Goal: Task Accomplishment & Management: Manage account settings

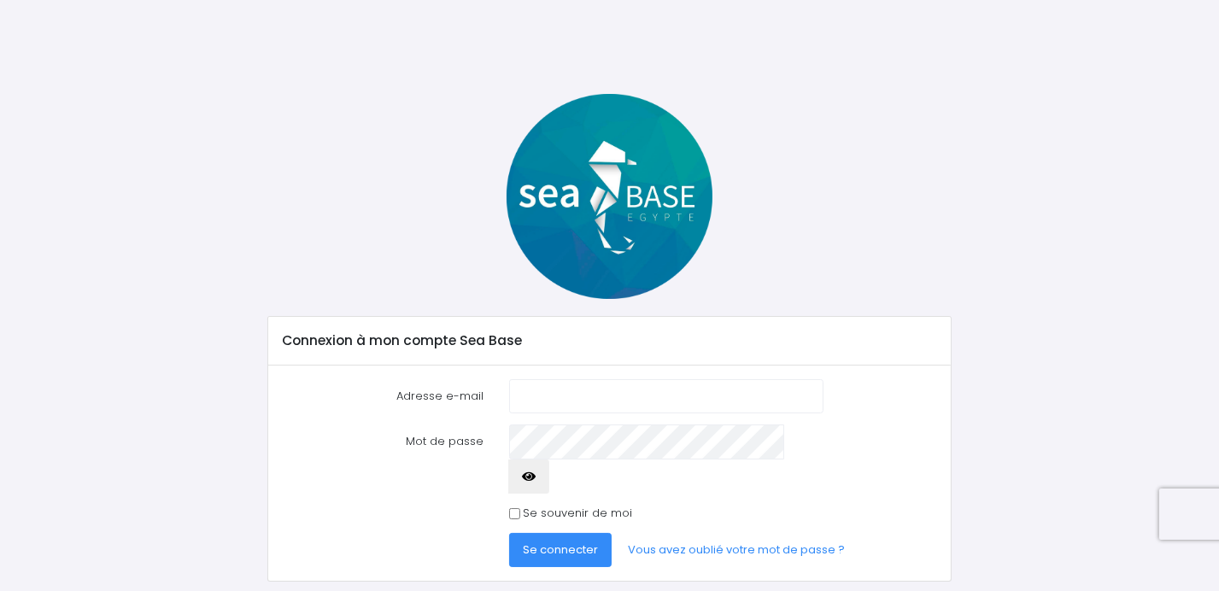
type input "guygrosbois@wanadoo.fr"
click at [517, 508] on input "Se souvenir de moi" at bounding box center [514, 513] width 11 height 11
checkbox input "true"
click at [538, 542] on span "Se connecter" at bounding box center [560, 550] width 75 height 16
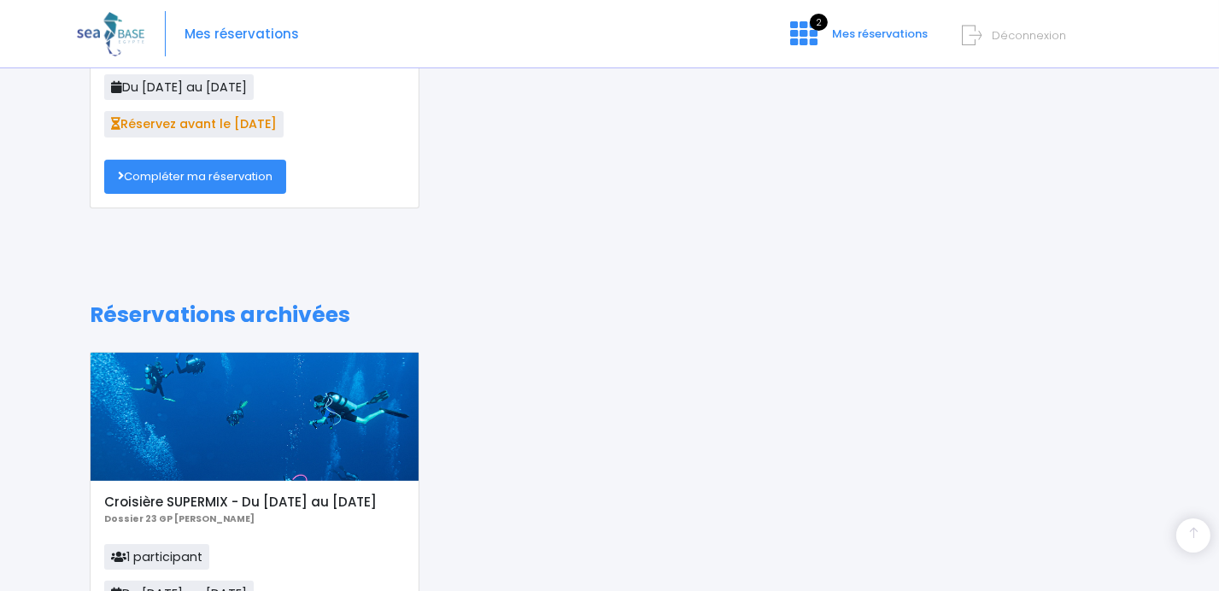
scroll to position [150, 0]
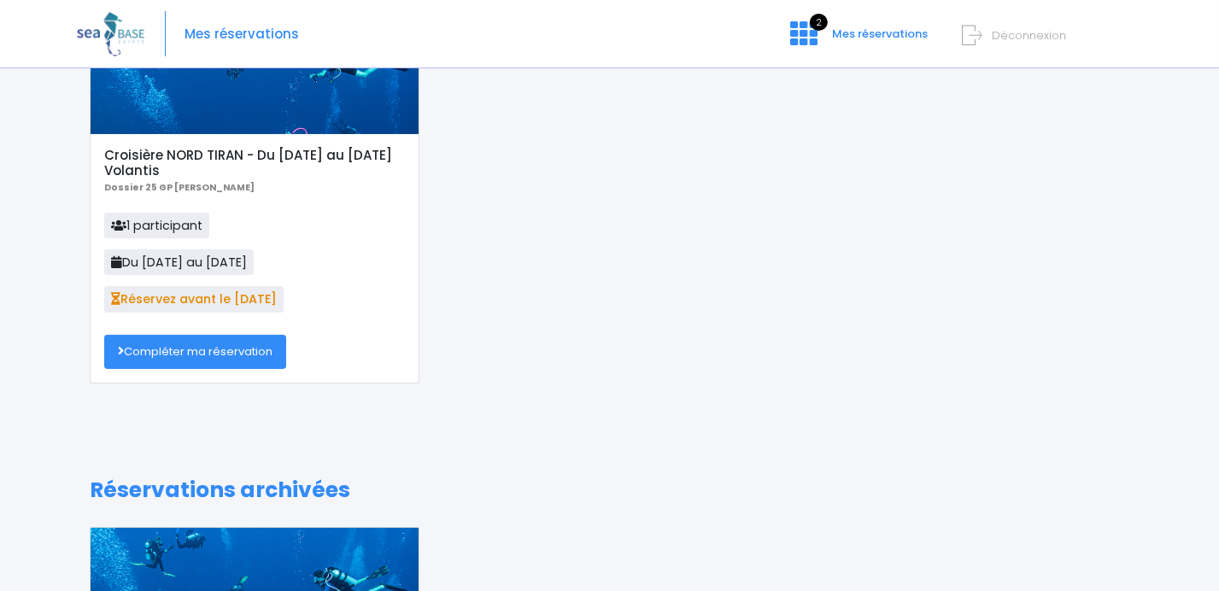
click at [196, 355] on link "Compléter ma réservation" at bounding box center [195, 352] width 182 height 34
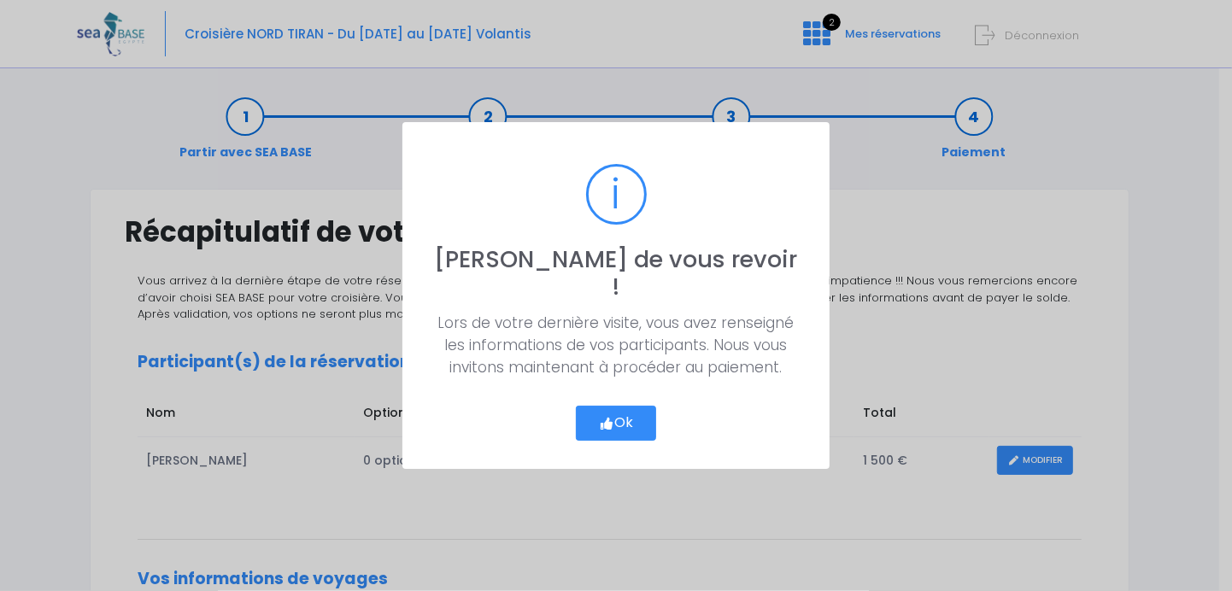
click at [622, 406] on button "Ok" at bounding box center [616, 424] width 80 height 36
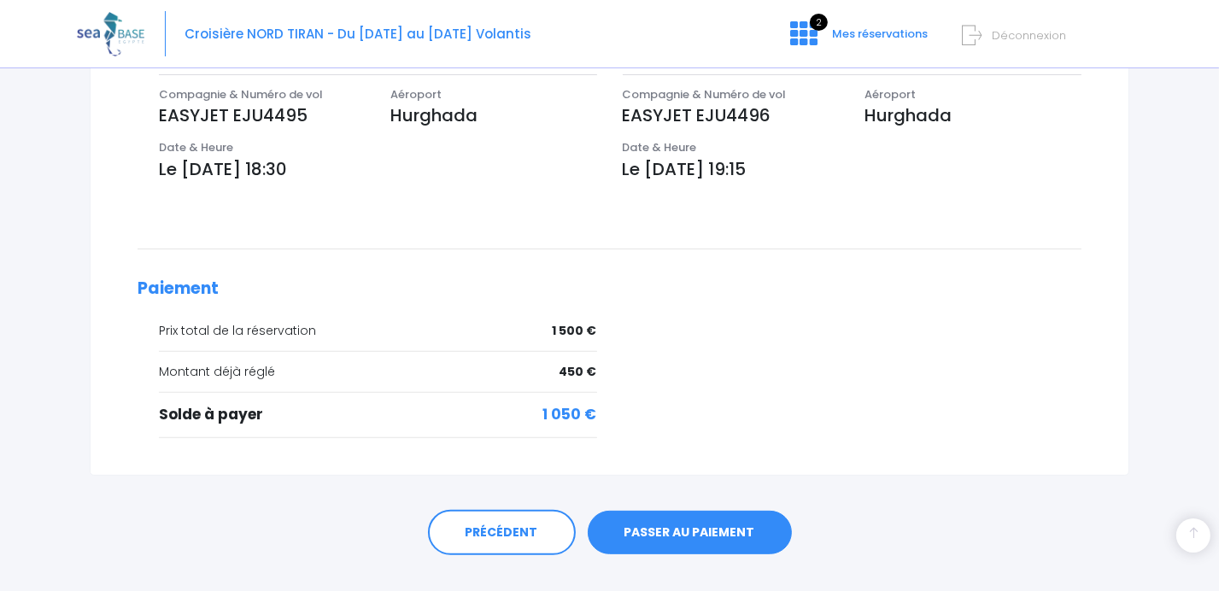
scroll to position [606, 0]
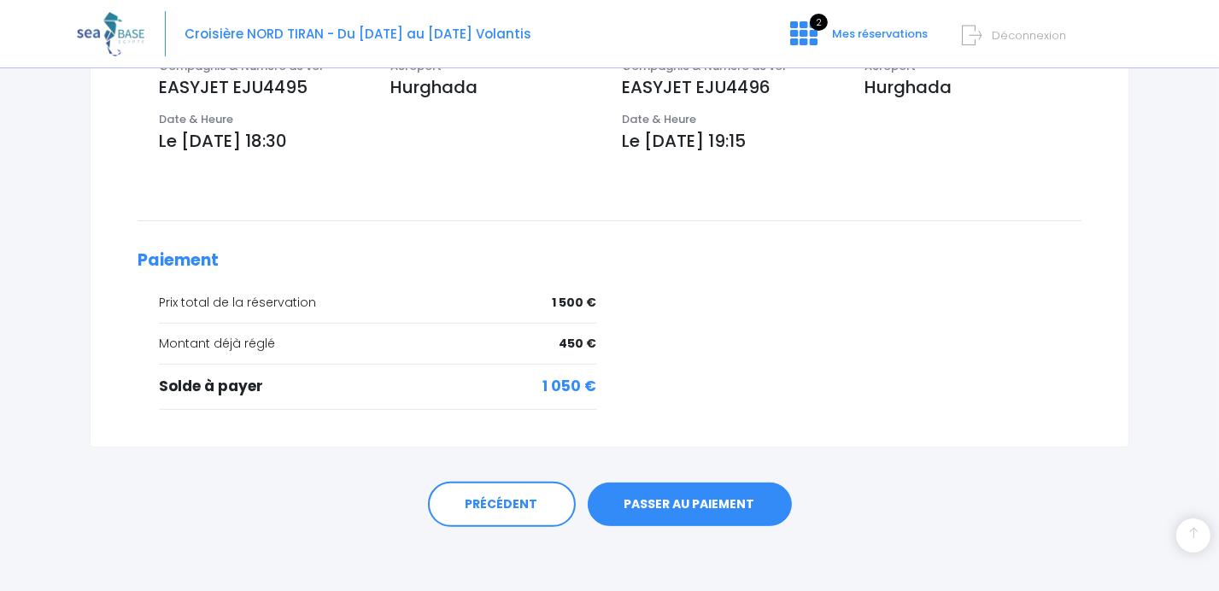
click at [711, 499] on link "PASSER AU PAIEMENT" at bounding box center [690, 505] width 204 height 44
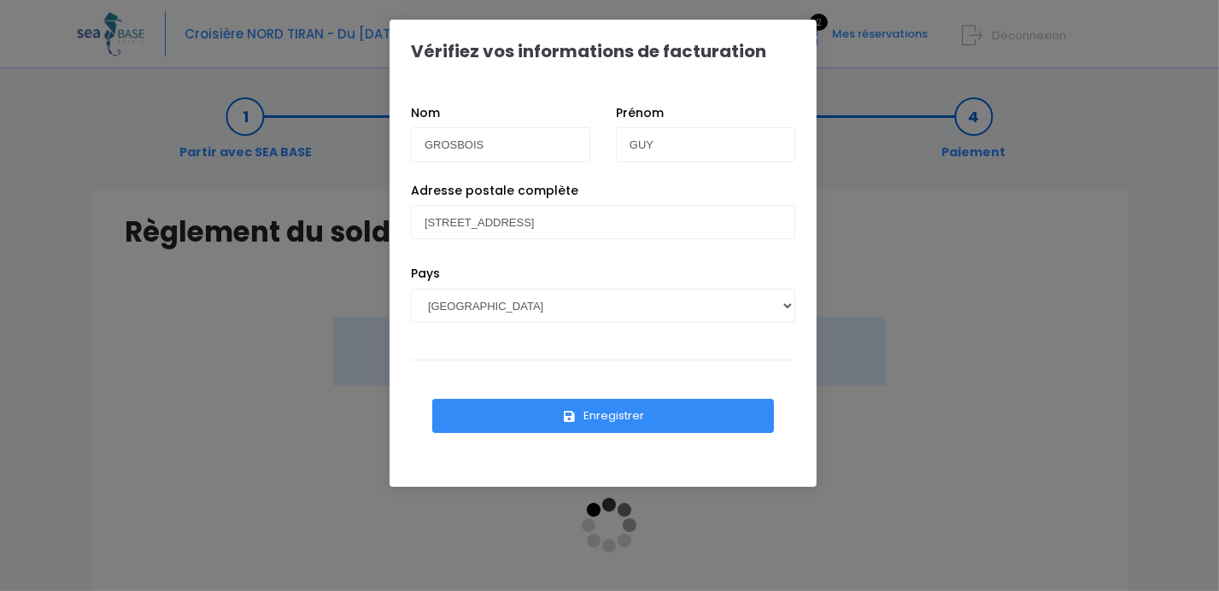
click at [624, 420] on button "Enregistrer" at bounding box center [603, 416] width 342 height 34
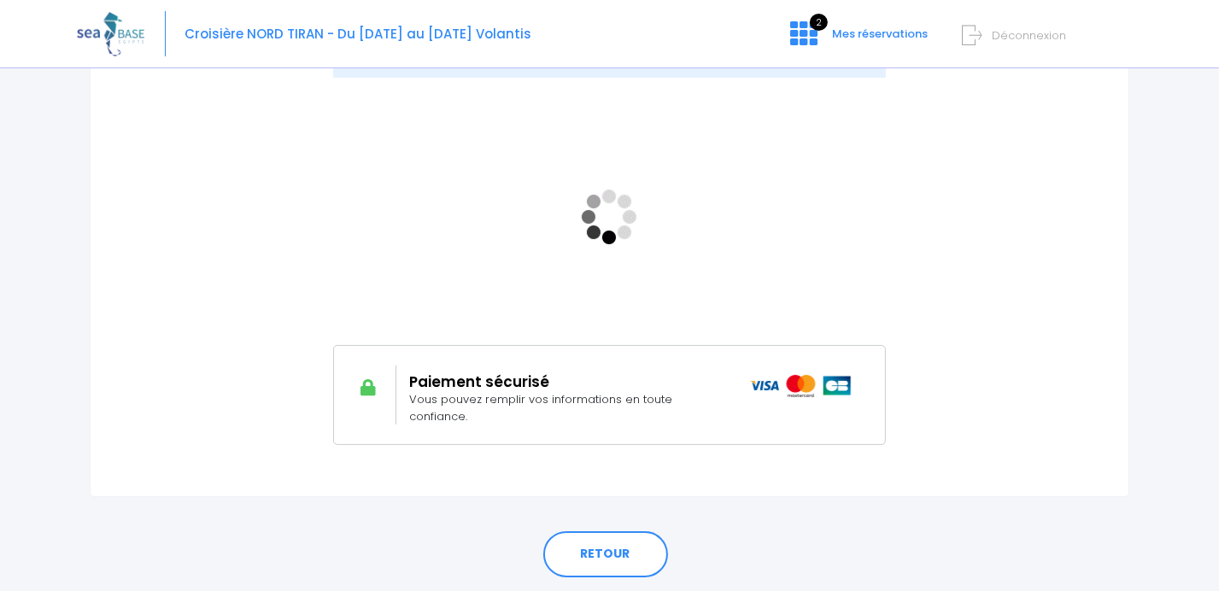
scroll to position [344, 0]
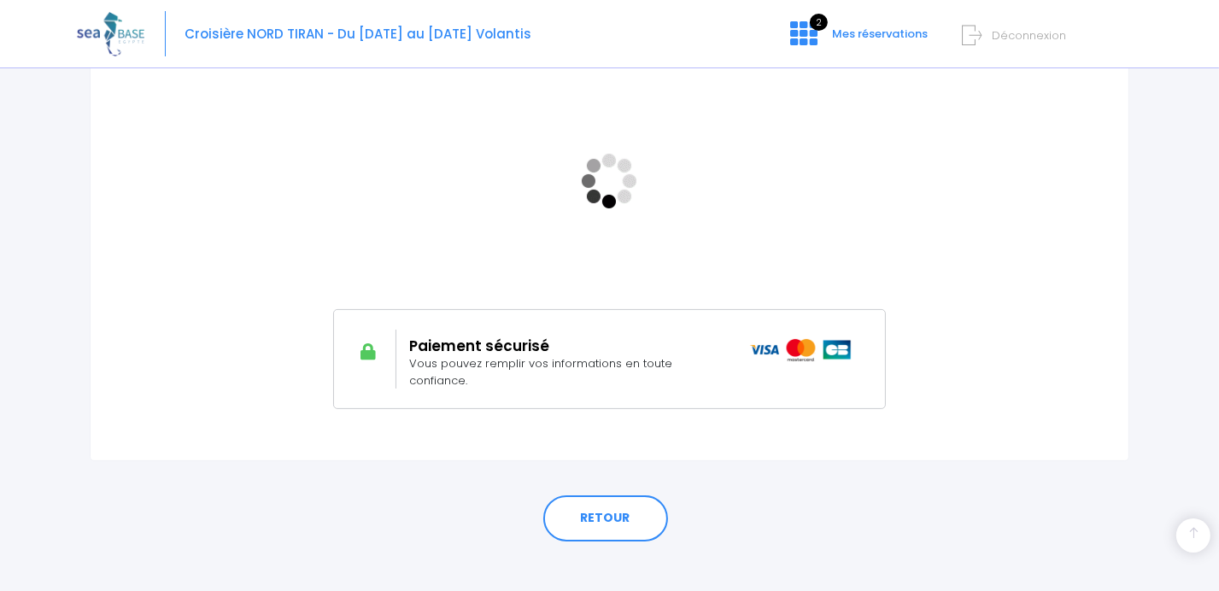
click at [667, 26] on div "Croisière NORD TIRAN - Du [DATE] au [DATE] Volantis 2 Mes réservations Déconnex…" at bounding box center [597, 34] width 1040 height 68
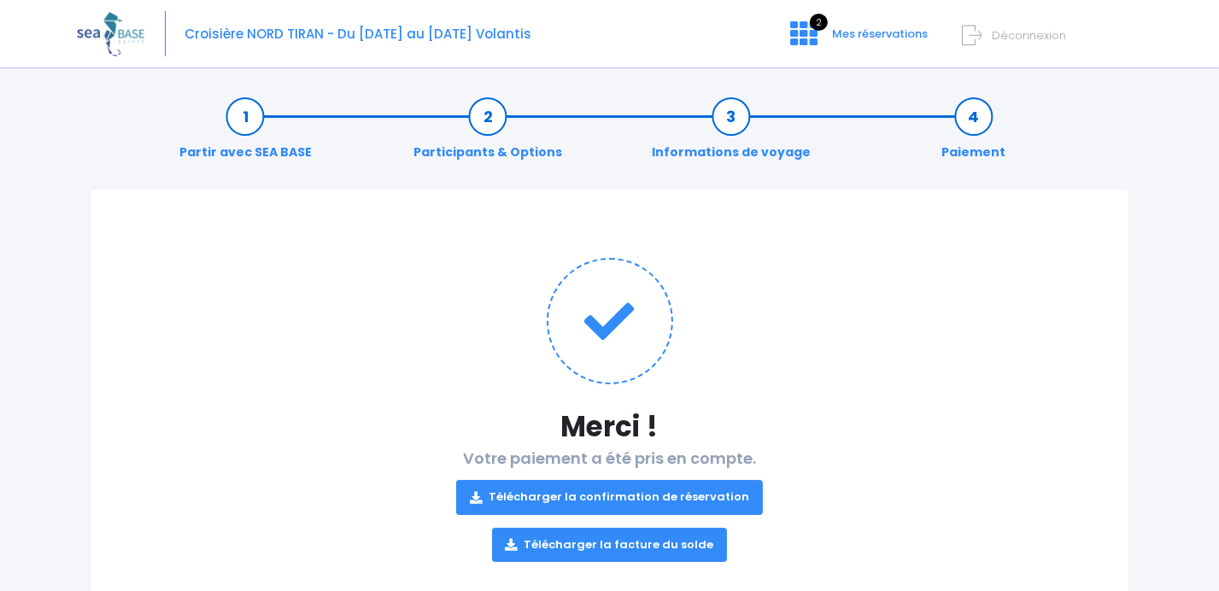
click at [646, 499] on link "Télécharger la confirmation de réservation" at bounding box center [609, 497] width 307 height 34
click at [612, 540] on link "Télécharger la facture du solde" at bounding box center [610, 545] width 236 height 34
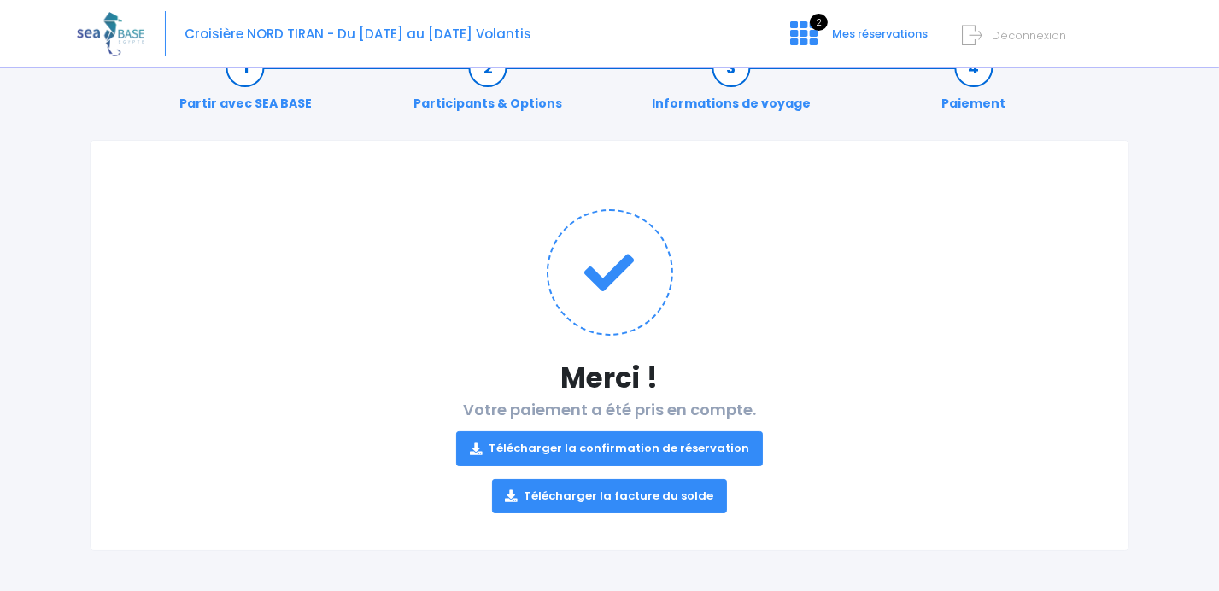
click at [882, 322] on h1 at bounding box center [610, 272] width 970 height 126
click at [848, 38] on span "Mes réservations" at bounding box center [880, 34] width 96 height 16
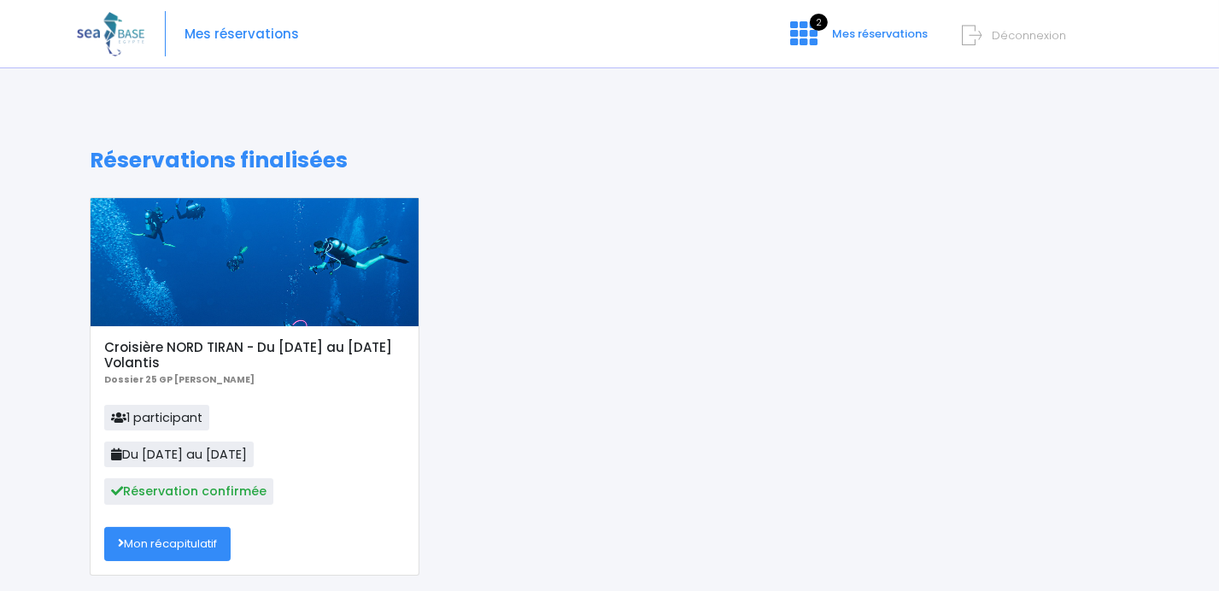
drag, startPoint x: 1224, startPoint y: 226, endPoint x: 178, endPoint y: 546, distance: 1093.8
click at [178, 546] on link "Mon récapitulatif" at bounding box center [167, 544] width 126 height 34
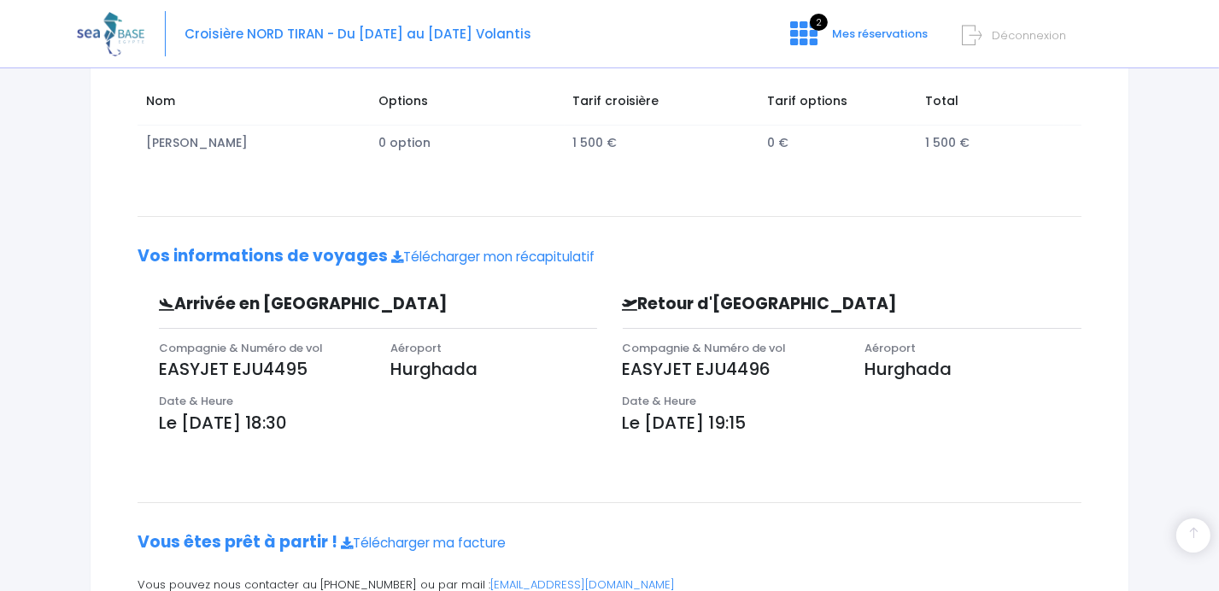
scroll to position [391, 0]
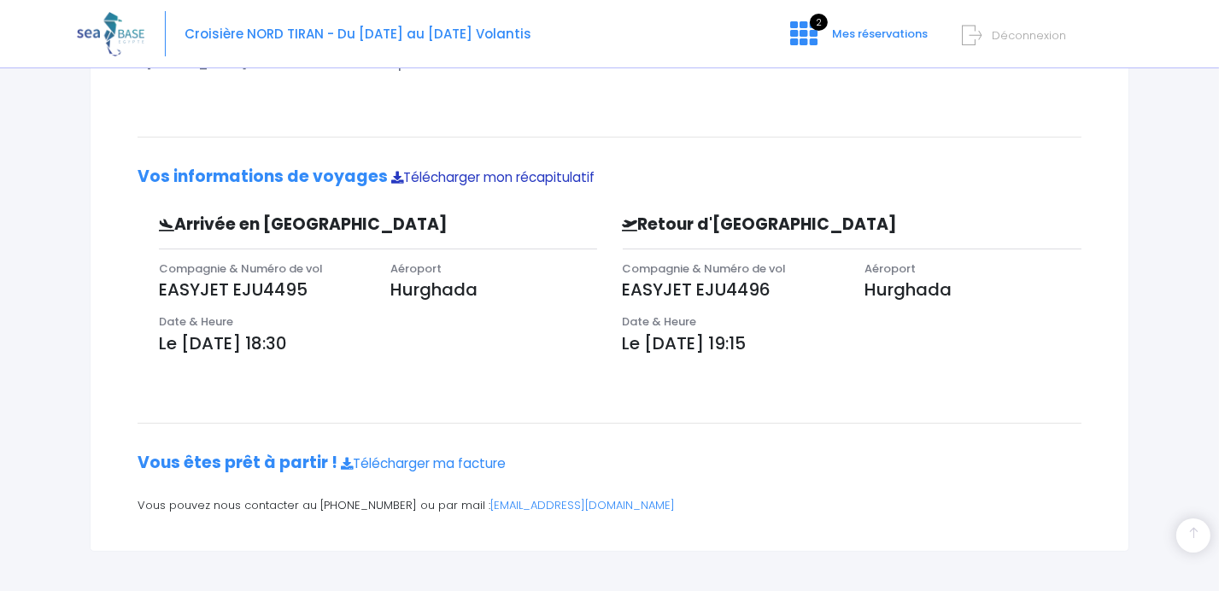
click at [519, 172] on link "Télécharger mon récapitulatif" at bounding box center [492, 177] width 203 height 18
